Goal: Task Accomplishment & Management: Manage account settings

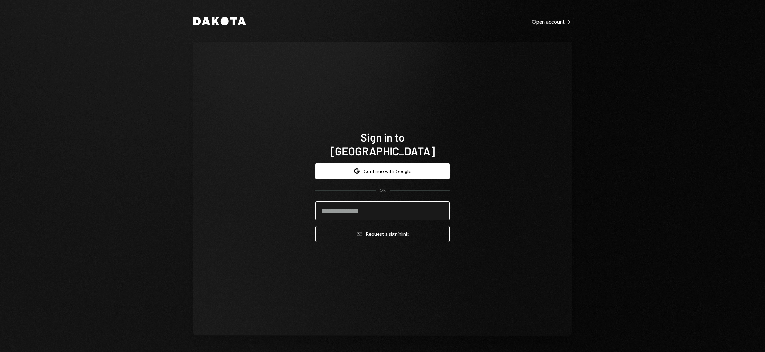
click at [347, 205] on input "email" at bounding box center [383, 210] width 134 height 19
type input "**********"
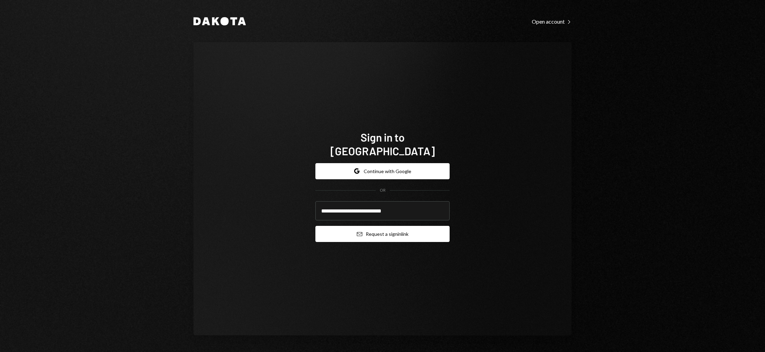
click at [364, 230] on button "Email Request a sign in link" at bounding box center [383, 234] width 134 height 16
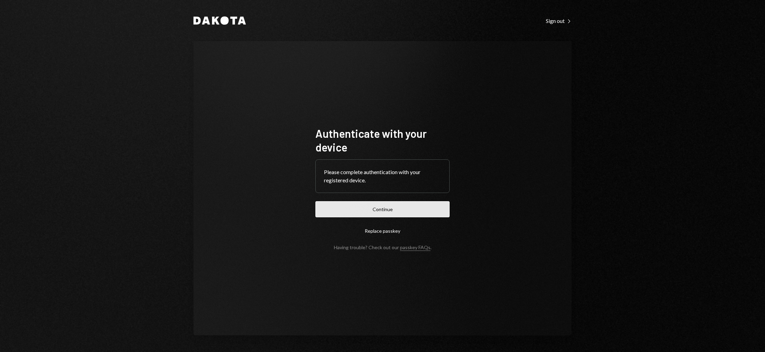
click at [374, 210] on button "Continue" at bounding box center [383, 209] width 134 height 16
